Goal: Task Accomplishment & Management: Use online tool/utility

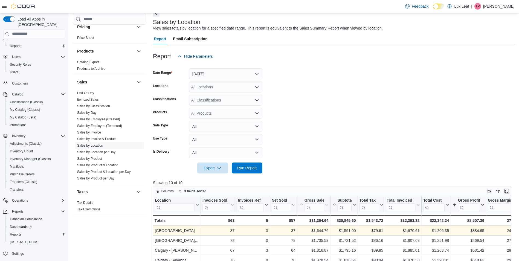
scroll to position [137, 0]
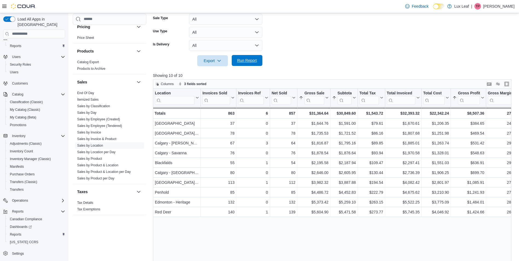
click at [254, 61] on span "Run Report" at bounding box center [247, 60] width 20 height 5
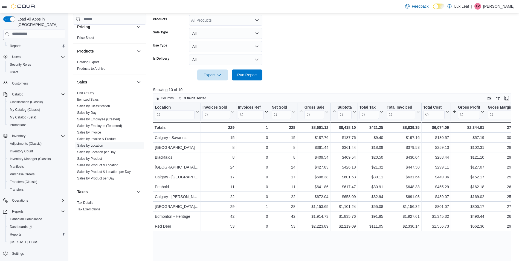
scroll to position [110, 0]
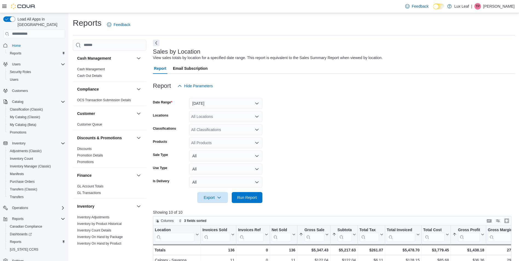
scroll to position [137, 0]
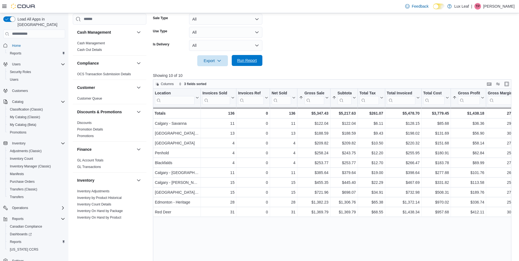
click at [257, 63] on span "Run Report" at bounding box center [247, 60] width 24 height 11
click at [251, 62] on span "Run Report" at bounding box center [247, 60] width 20 height 5
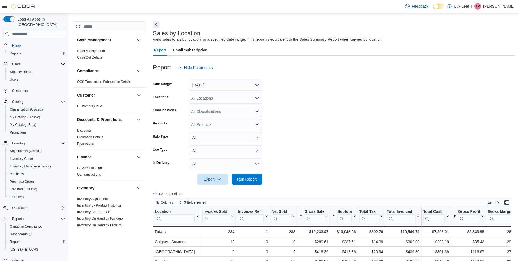
scroll to position [0, 0]
